Goal: Transaction & Acquisition: Download file/media

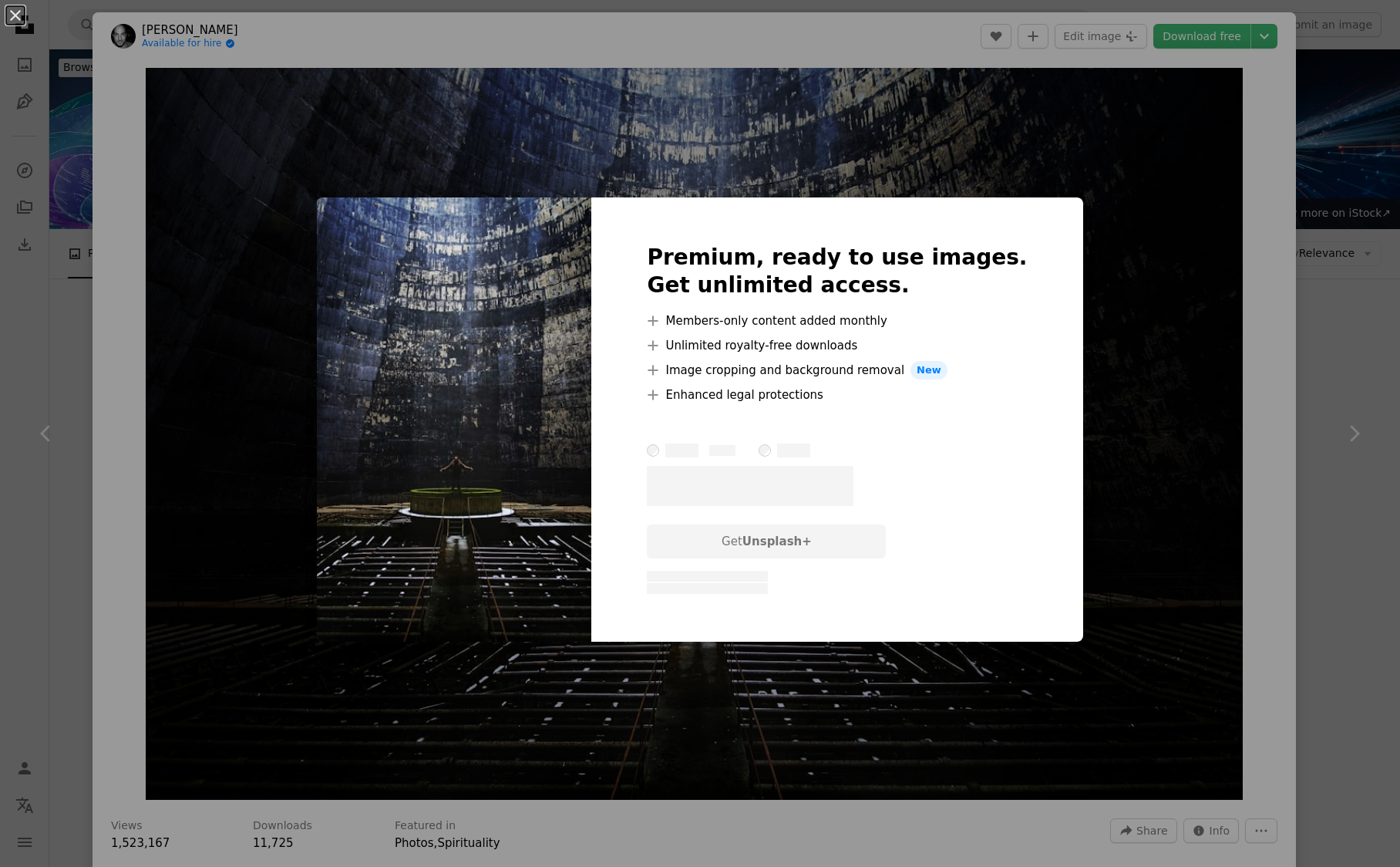
scroll to position [795, 0]
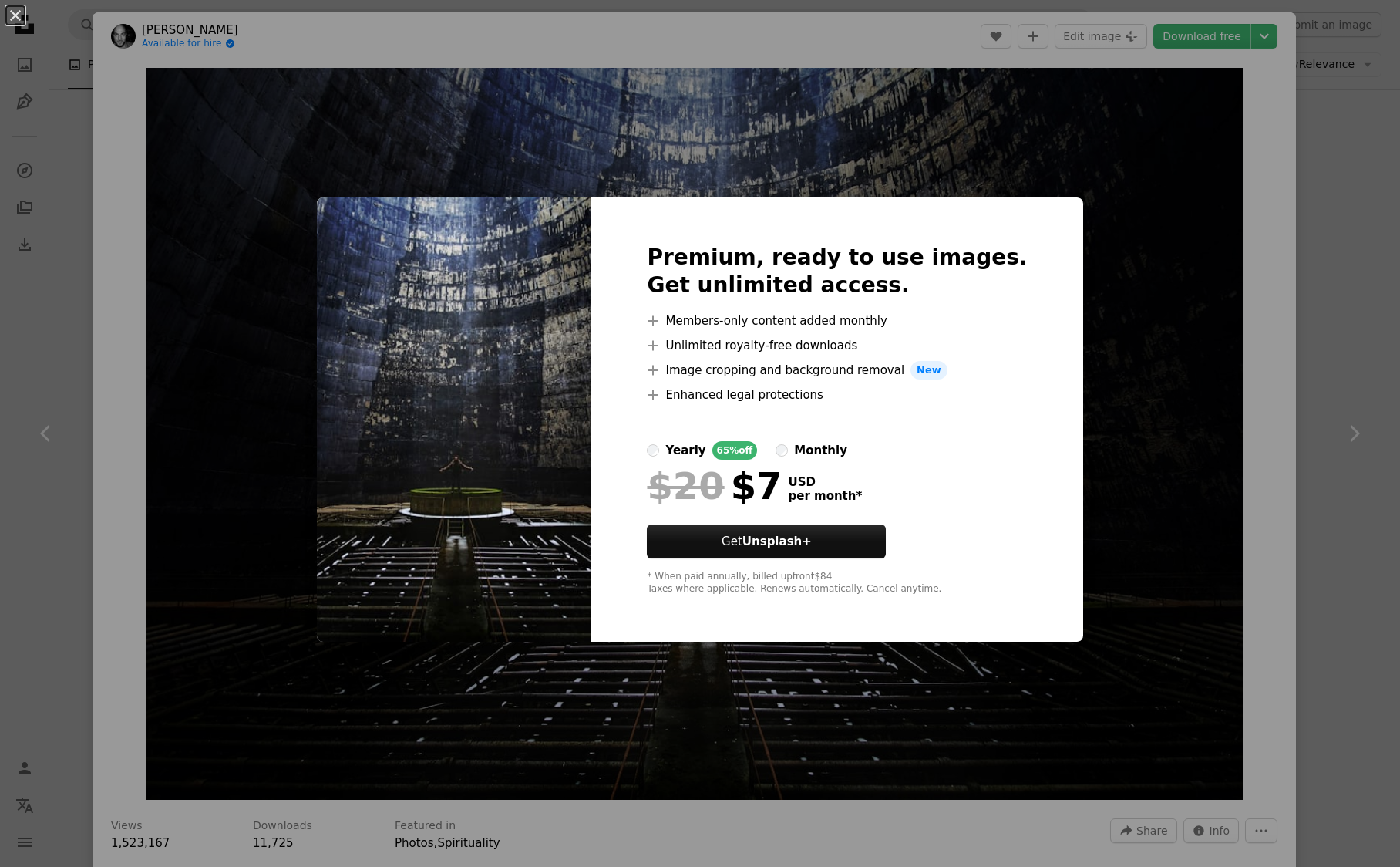
click at [37, 384] on div "An X shape Premium, ready to use images. Get unlimited access. A plus sign Memb…" at bounding box center [700, 433] width 1400 height 867
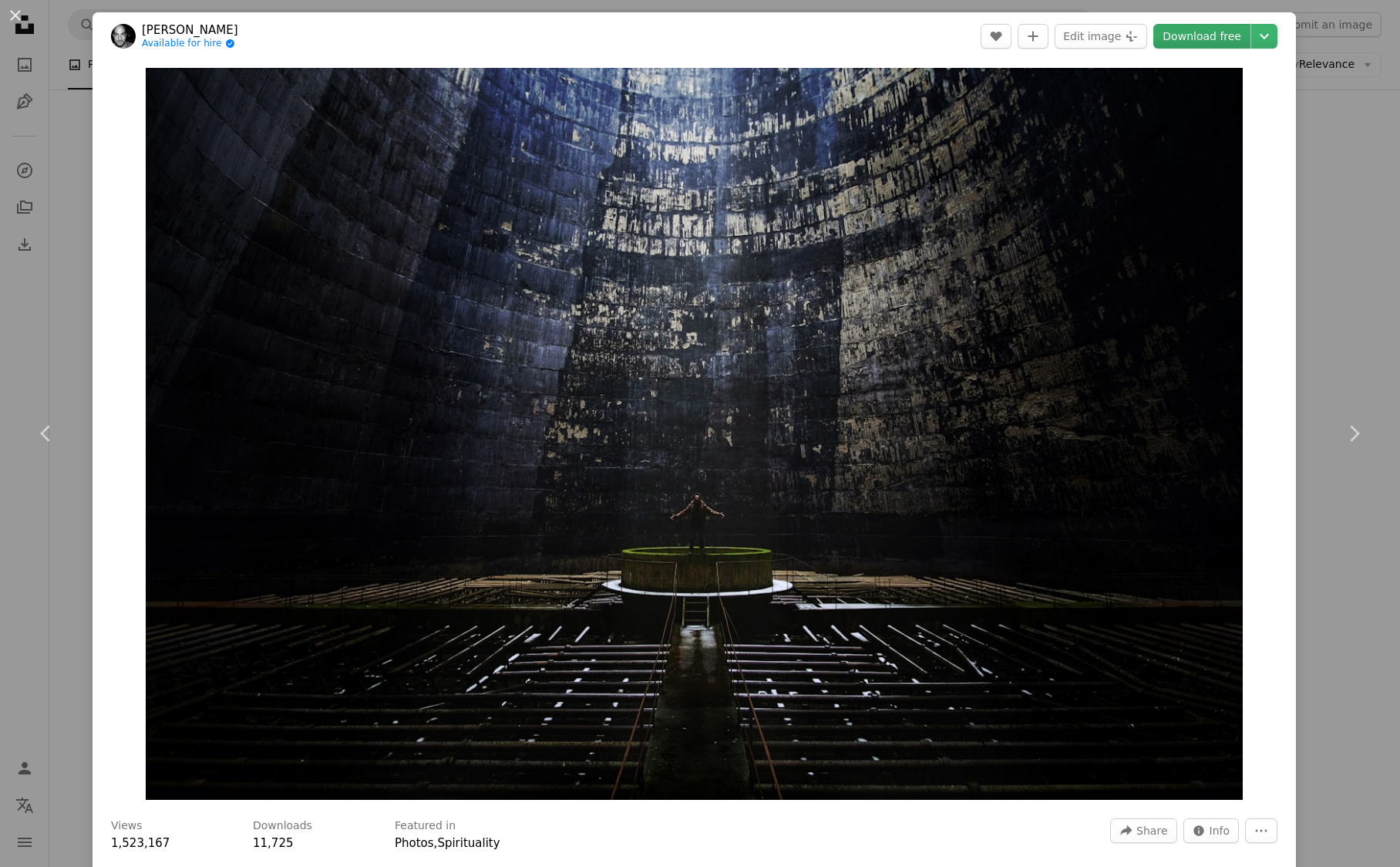
click at [1229, 35] on link "Download free" at bounding box center [1201, 35] width 97 height 24
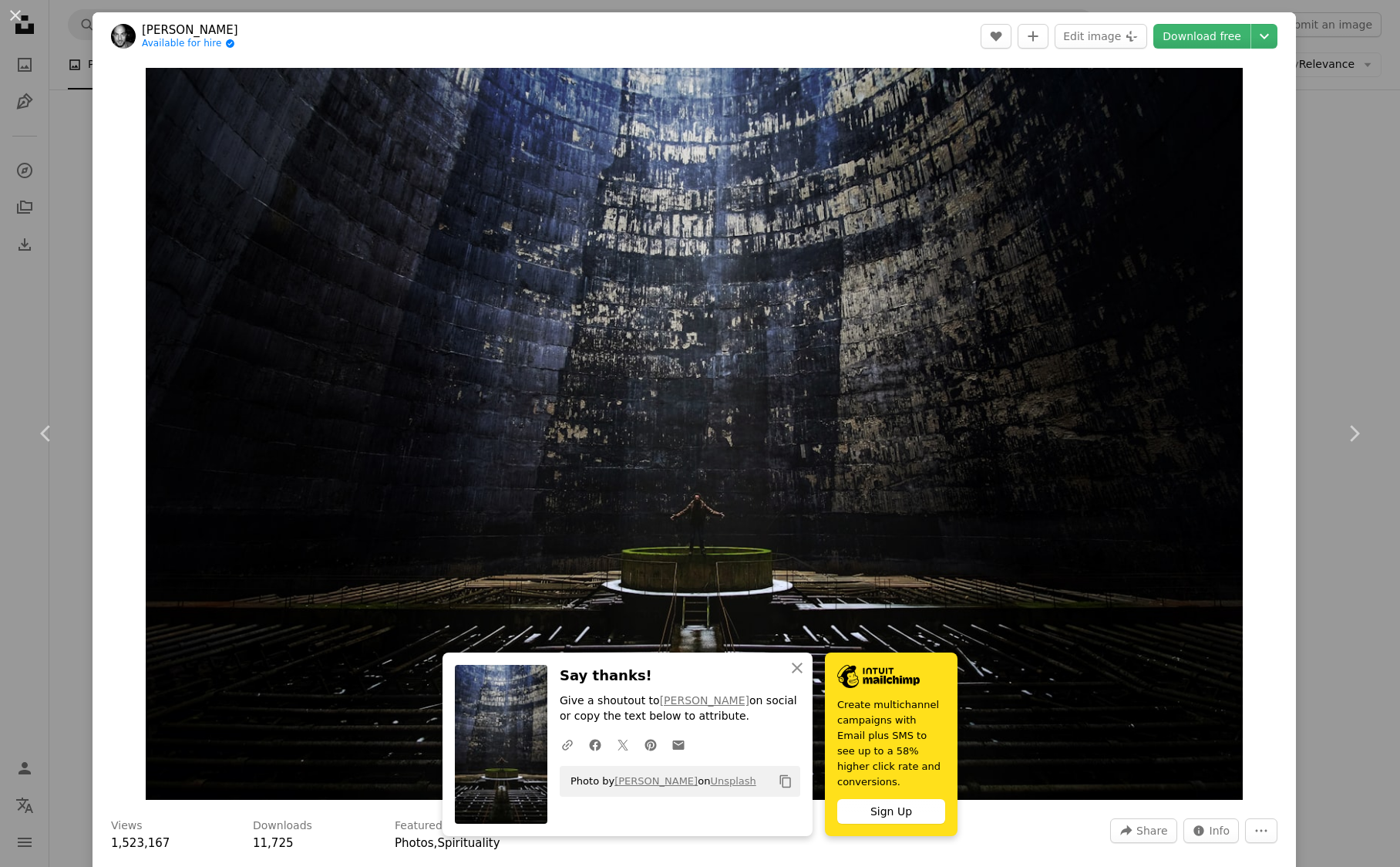
click at [304, 48] on header "[PERSON_NAME] Available for hire A checkmark inside of a circle A heart A plus …" at bounding box center [693, 36] width 1203 height 48
click at [11, 17] on button "An X shape" at bounding box center [15, 15] width 18 height 18
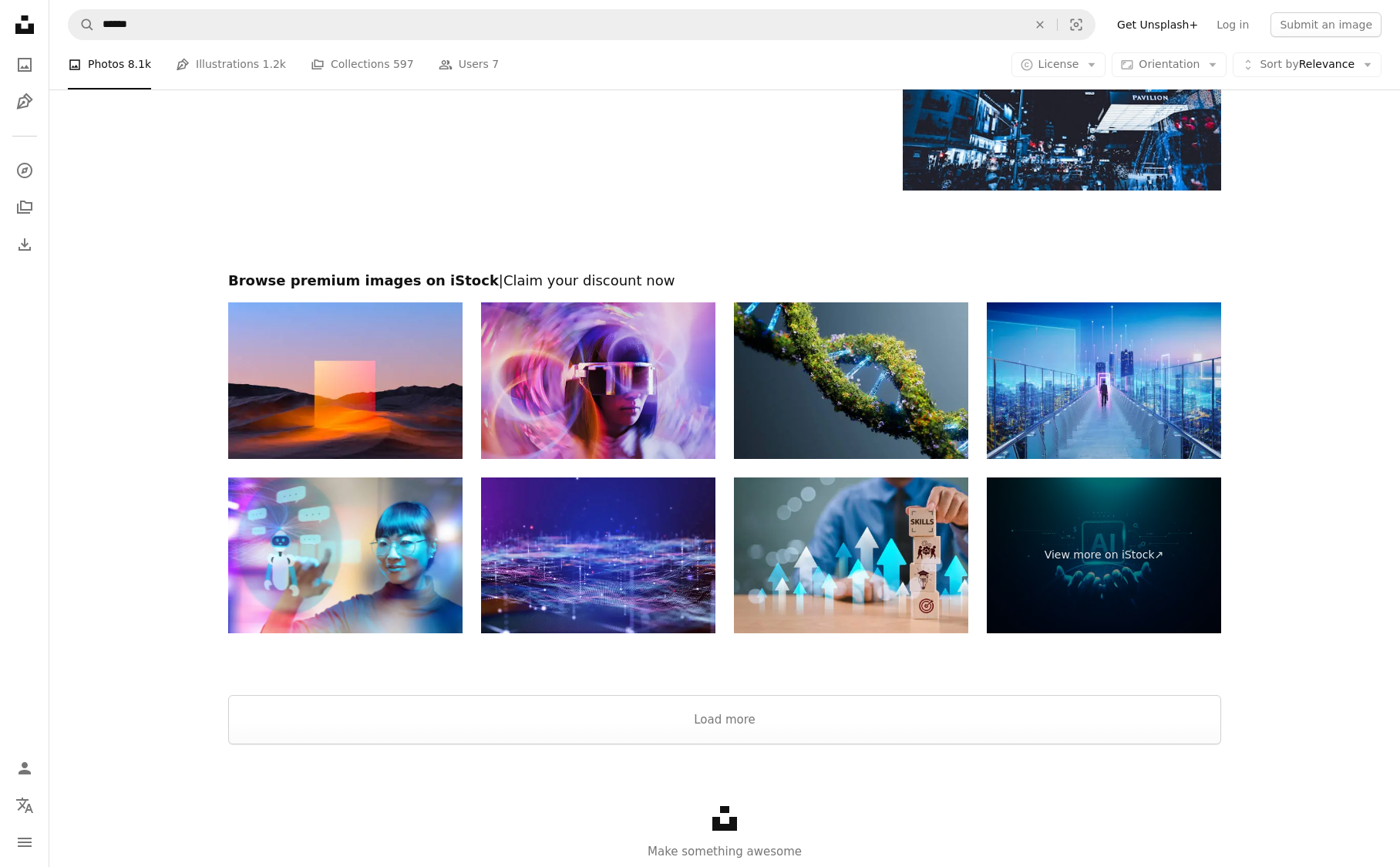
scroll to position [2570, 0]
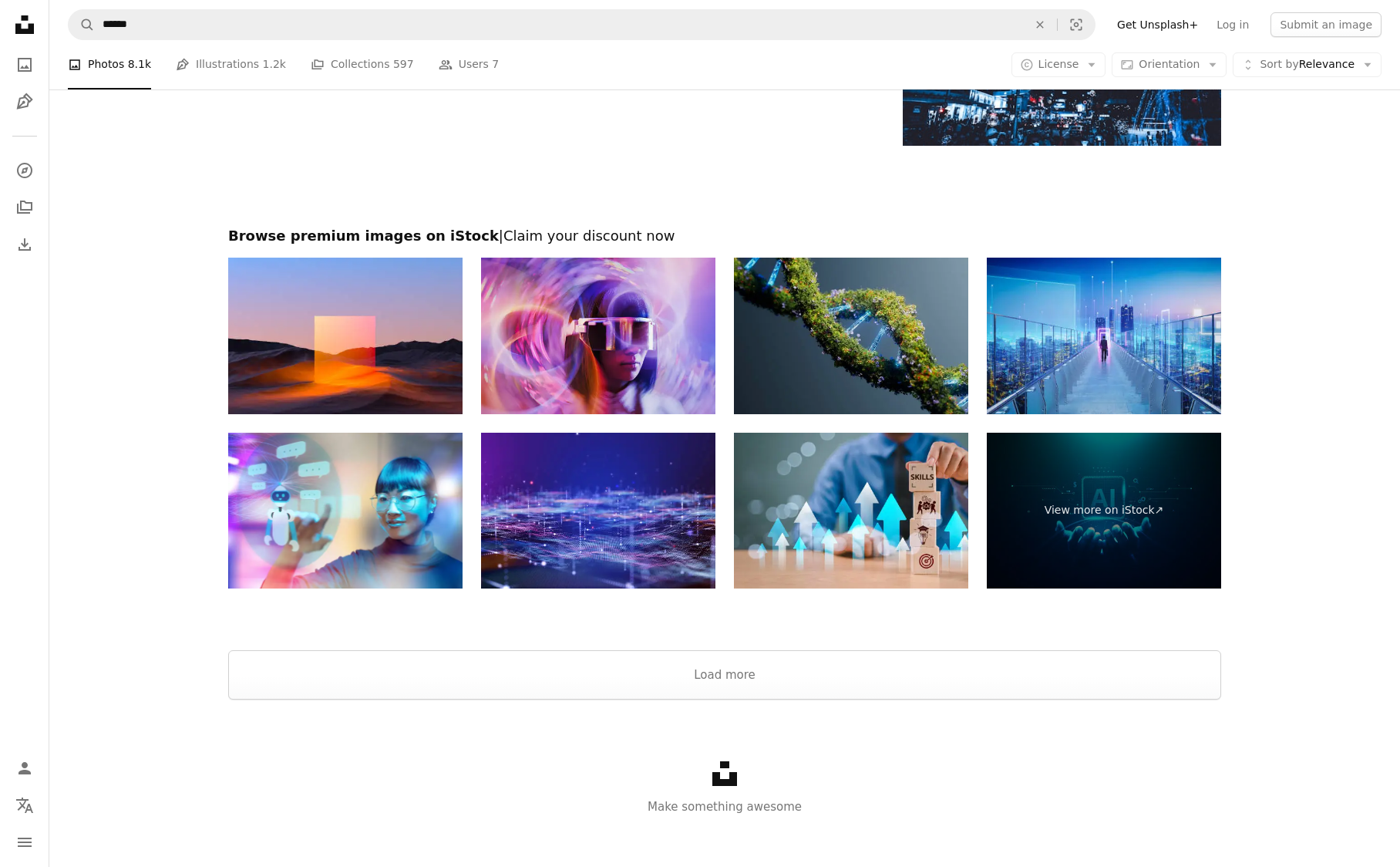
click at [838, 325] on img at bounding box center [850, 335] width 234 height 156
